Goal: Navigation & Orientation: Find specific page/section

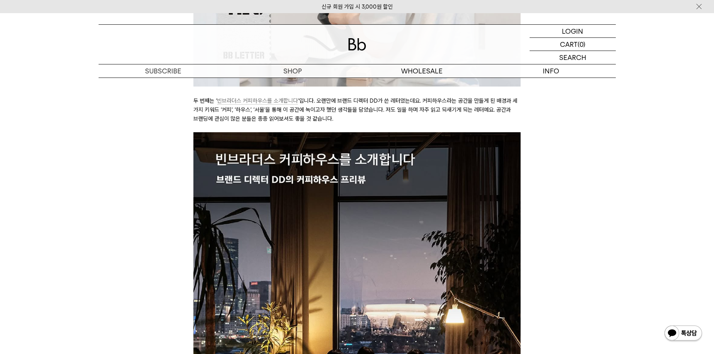
scroll to position [3109, 0]
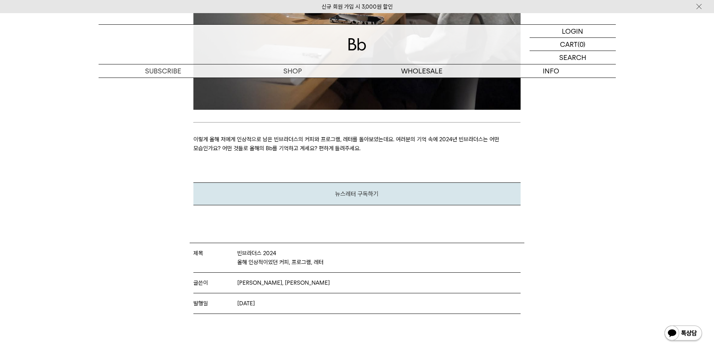
scroll to position [3783, 0]
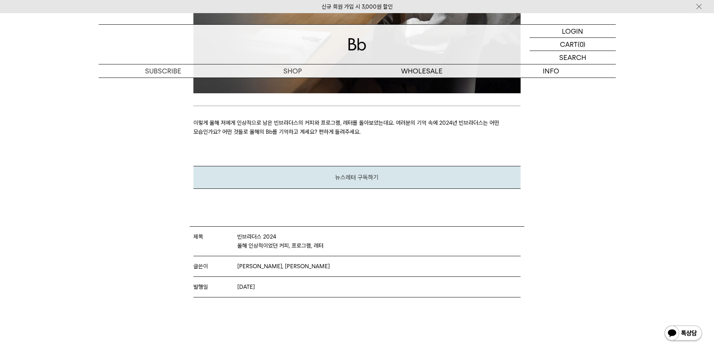
click at [356, 40] on img at bounding box center [357, 44] width 18 height 12
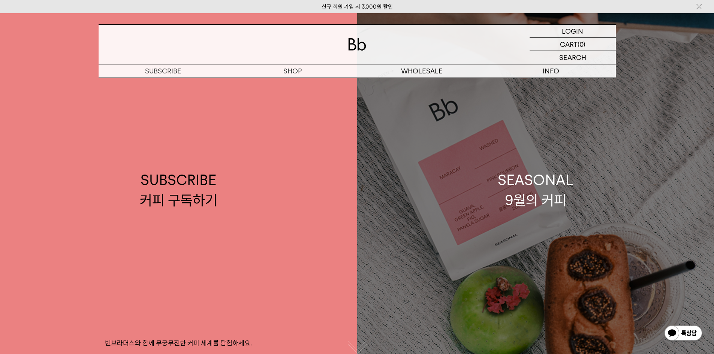
click at [527, 138] on link "SEASONAL 9월의 커피" at bounding box center [535, 190] width 357 height 354
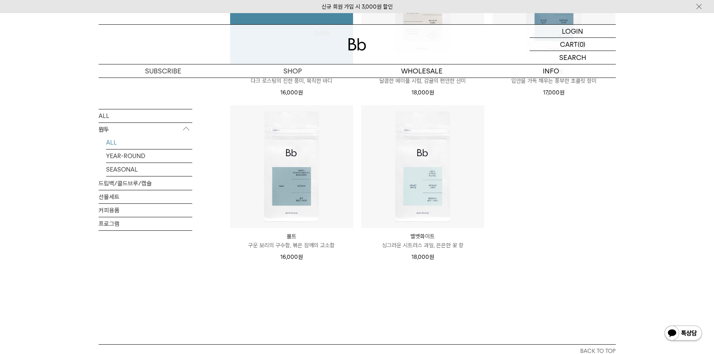
scroll to position [824, 0]
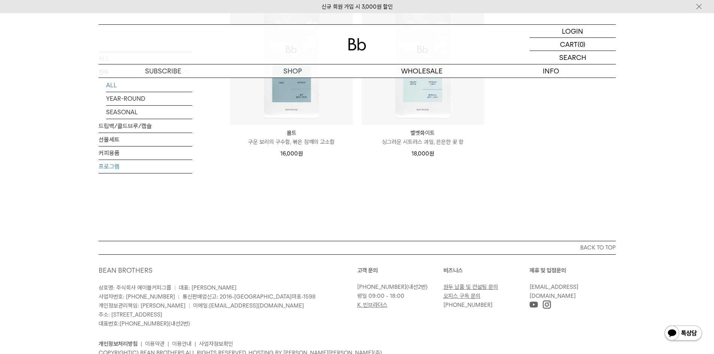
click at [107, 161] on link "프로그램" at bounding box center [146, 166] width 94 height 13
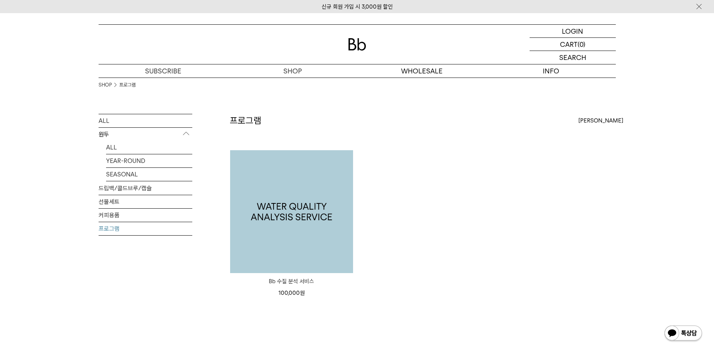
click at [258, 206] on img at bounding box center [291, 211] width 123 height 123
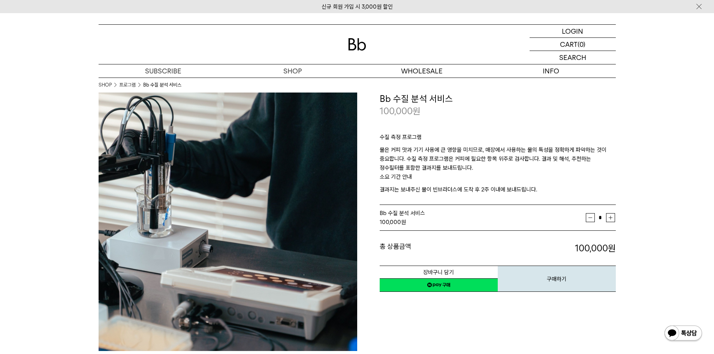
scroll to position [300, 0]
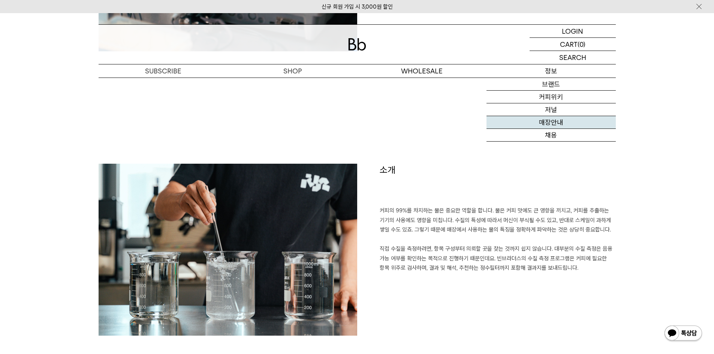
click at [554, 118] on link "매장안내" at bounding box center [550, 122] width 129 height 13
